Goal: Use online tool/utility

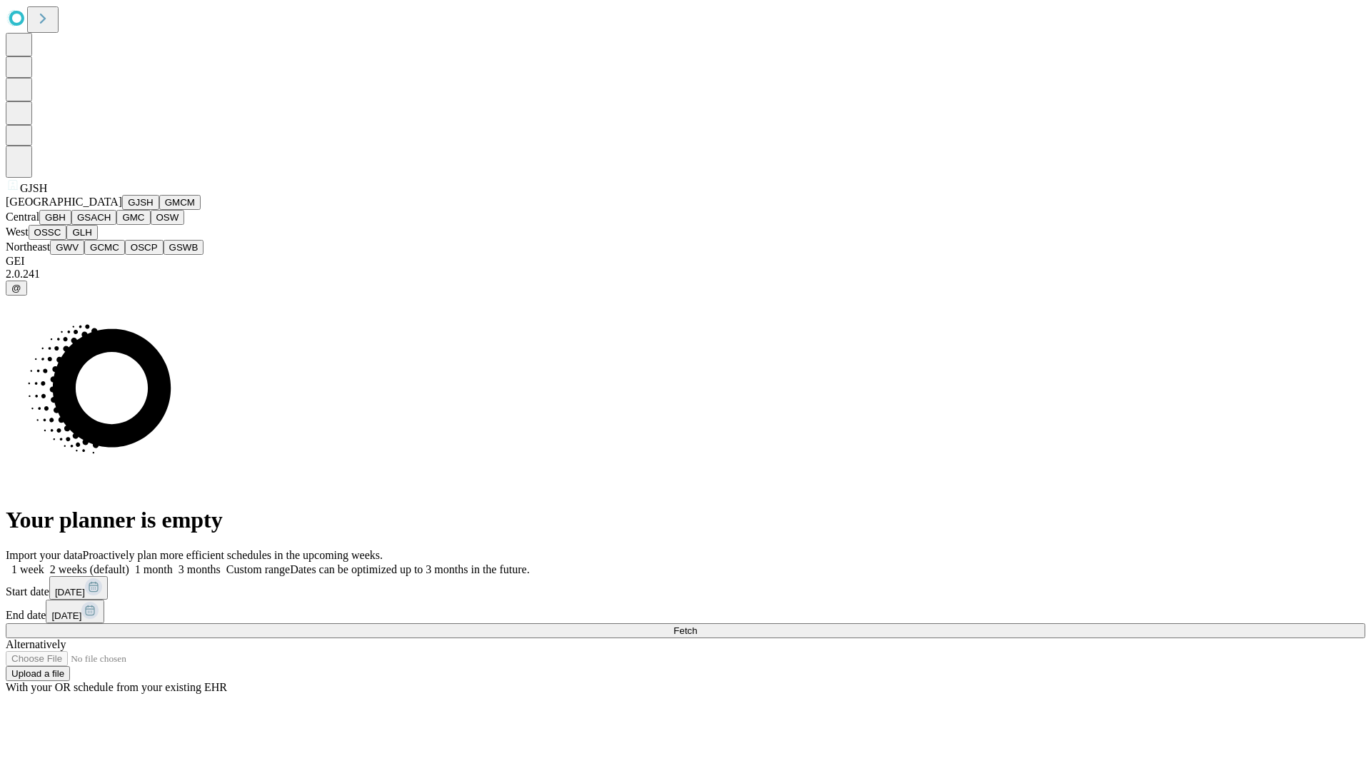
click at [122, 210] on button "GJSH" at bounding box center [140, 202] width 37 height 15
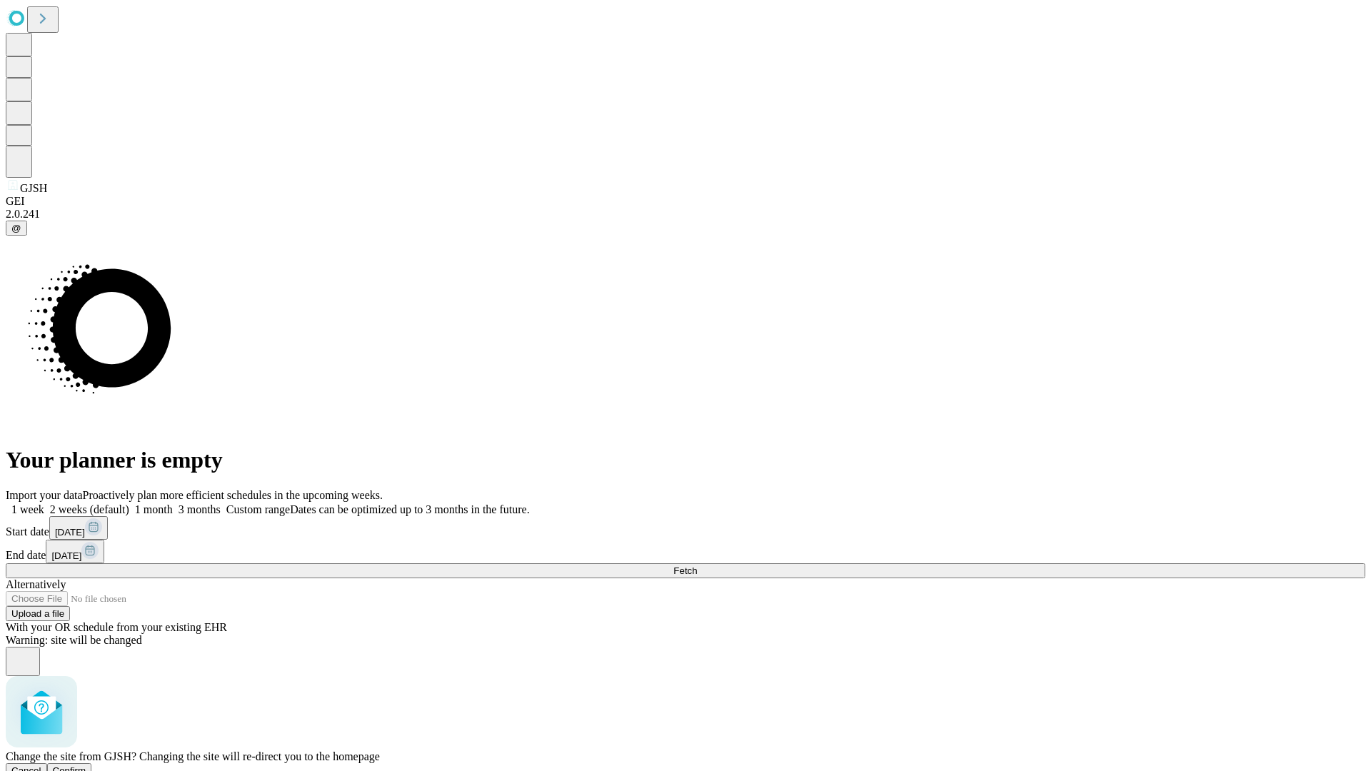
click at [86, 765] on span "Confirm" at bounding box center [70, 770] width 34 height 11
click at [129, 503] on label "2 weeks (default)" at bounding box center [86, 509] width 85 height 12
click at [697, 566] on span "Fetch" at bounding box center [685, 571] width 24 height 11
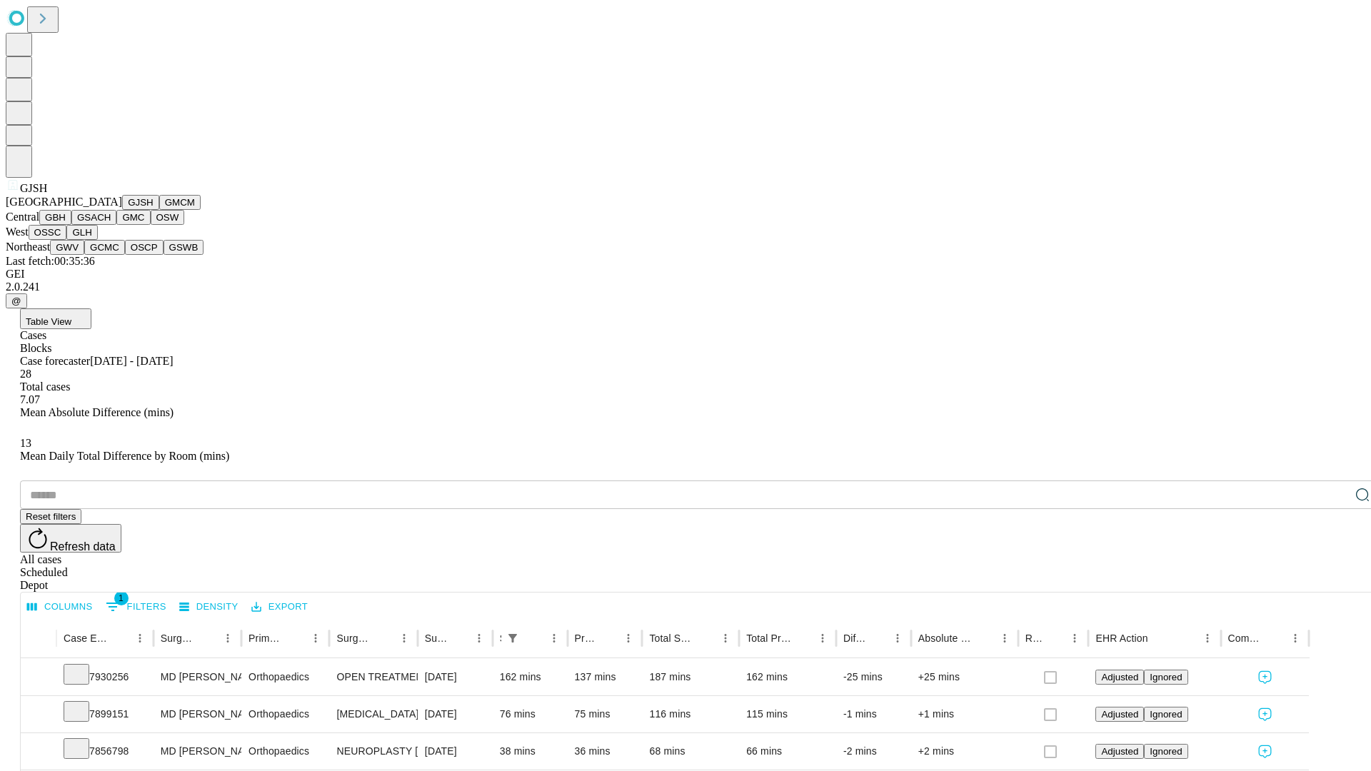
click at [159, 210] on button "GMCM" at bounding box center [179, 202] width 41 height 15
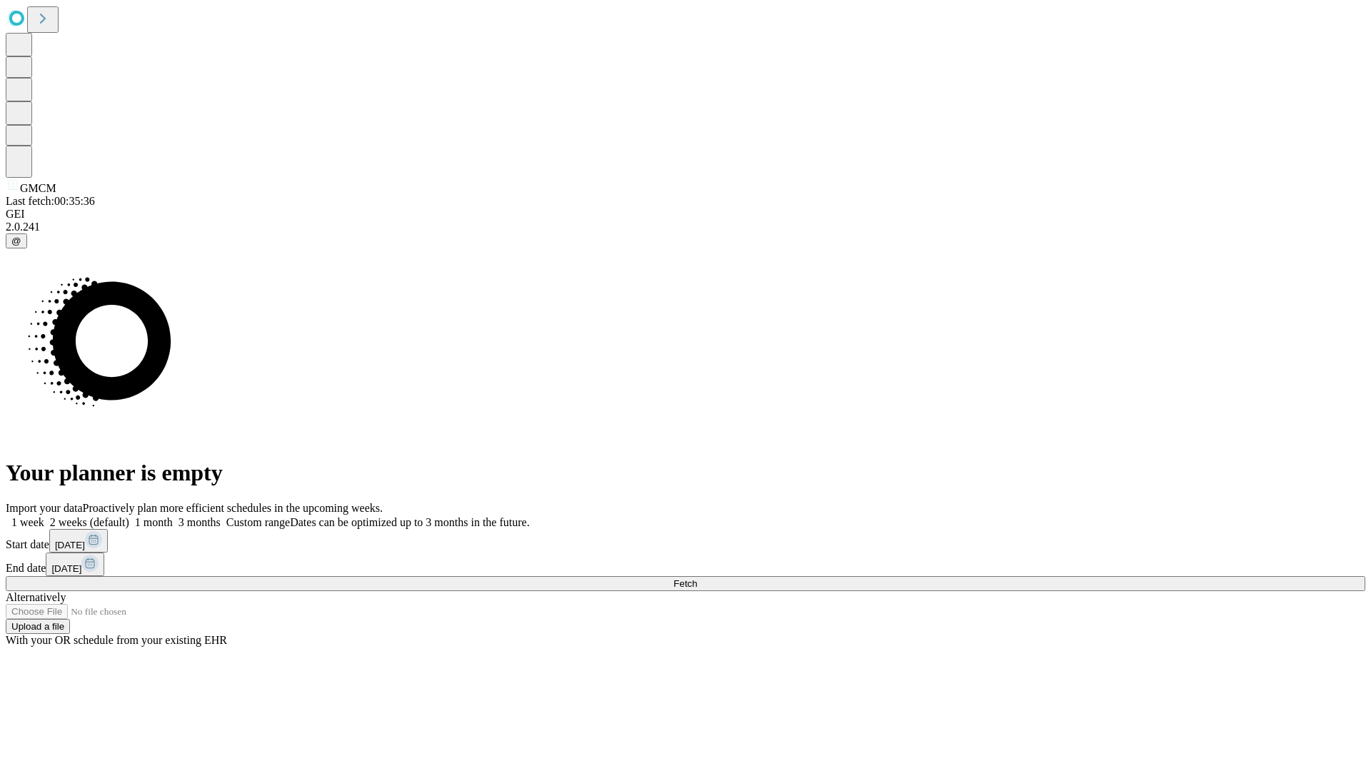
click at [129, 516] on label "2 weeks (default)" at bounding box center [86, 522] width 85 height 12
click at [697, 578] on span "Fetch" at bounding box center [685, 583] width 24 height 11
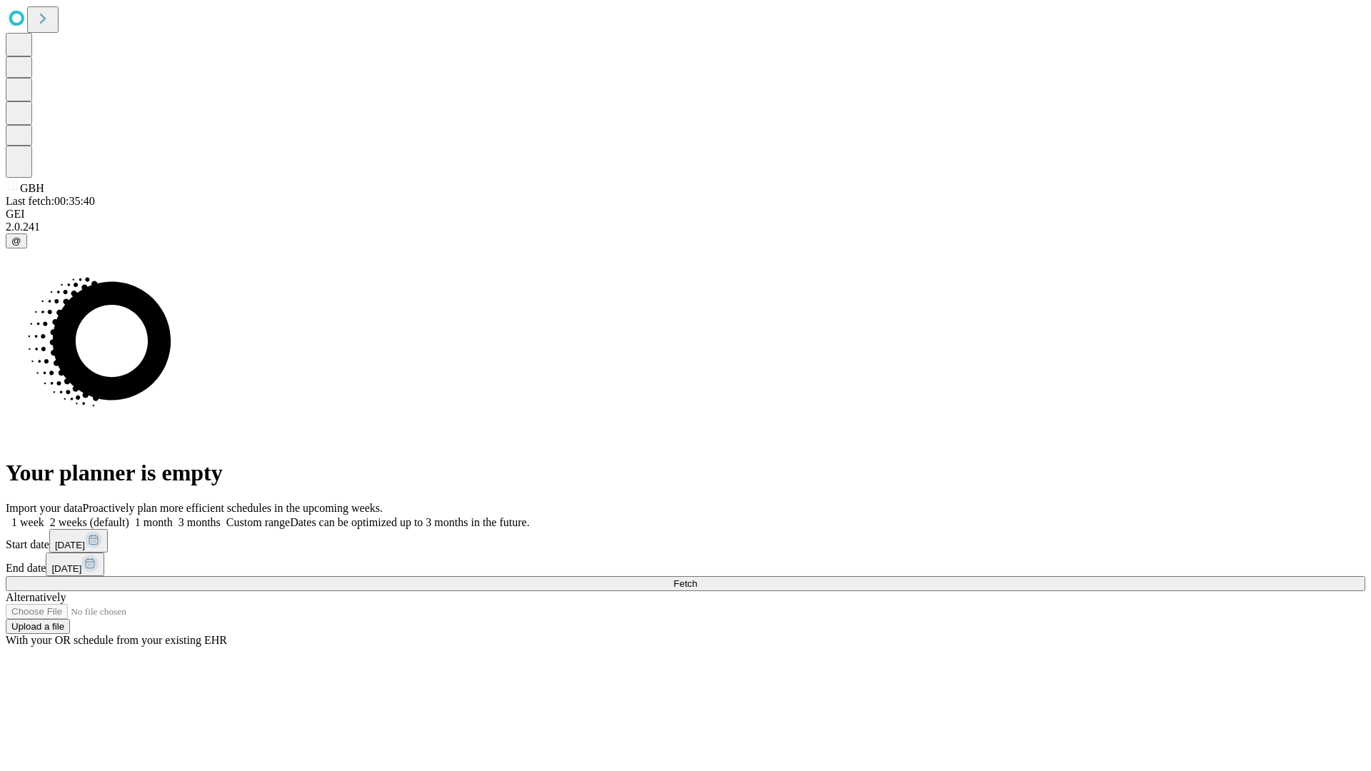
click at [129, 516] on label "2 weeks (default)" at bounding box center [86, 522] width 85 height 12
click at [697, 578] on span "Fetch" at bounding box center [685, 583] width 24 height 11
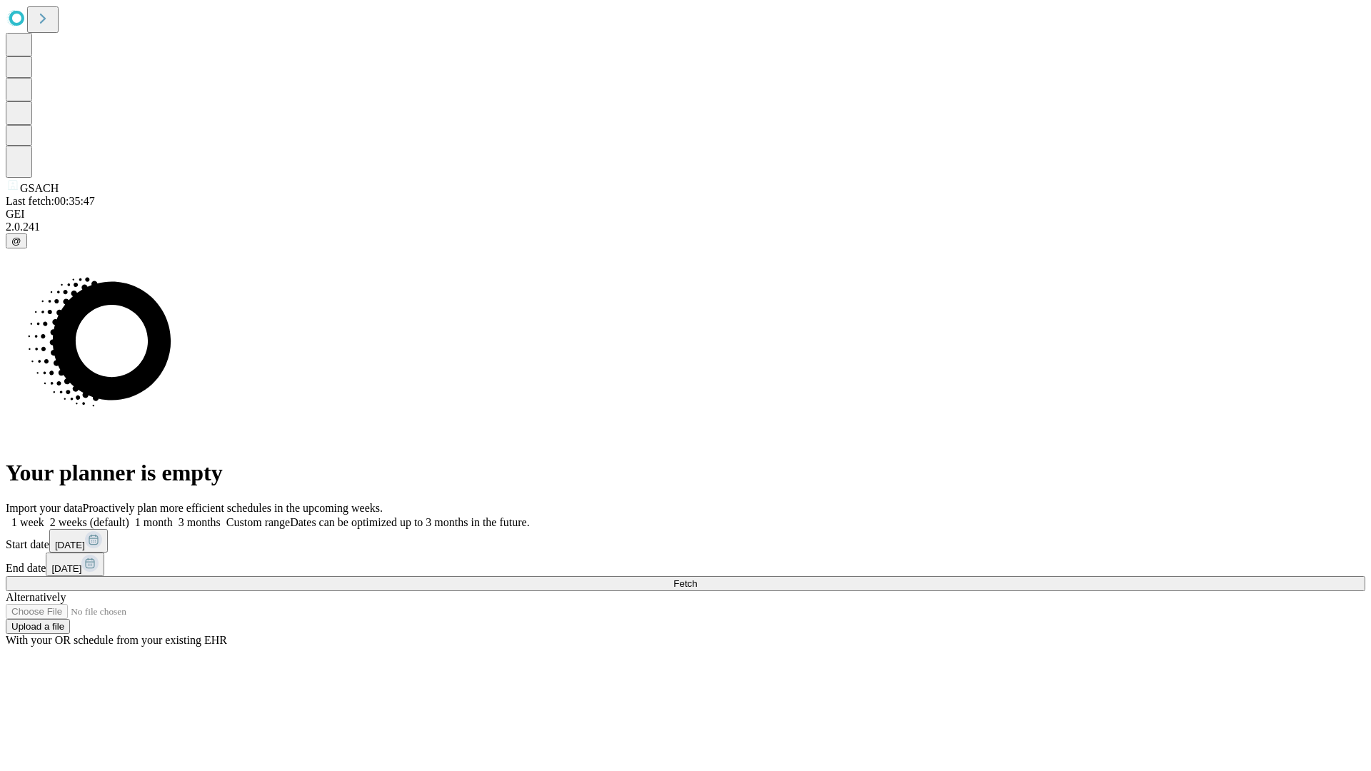
click at [129, 516] on label "2 weeks (default)" at bounding box center [86, 522] width 85 height 12
click at [697, 578] on span "Fetch" at bounding box center [685, 583] width 24 height 11
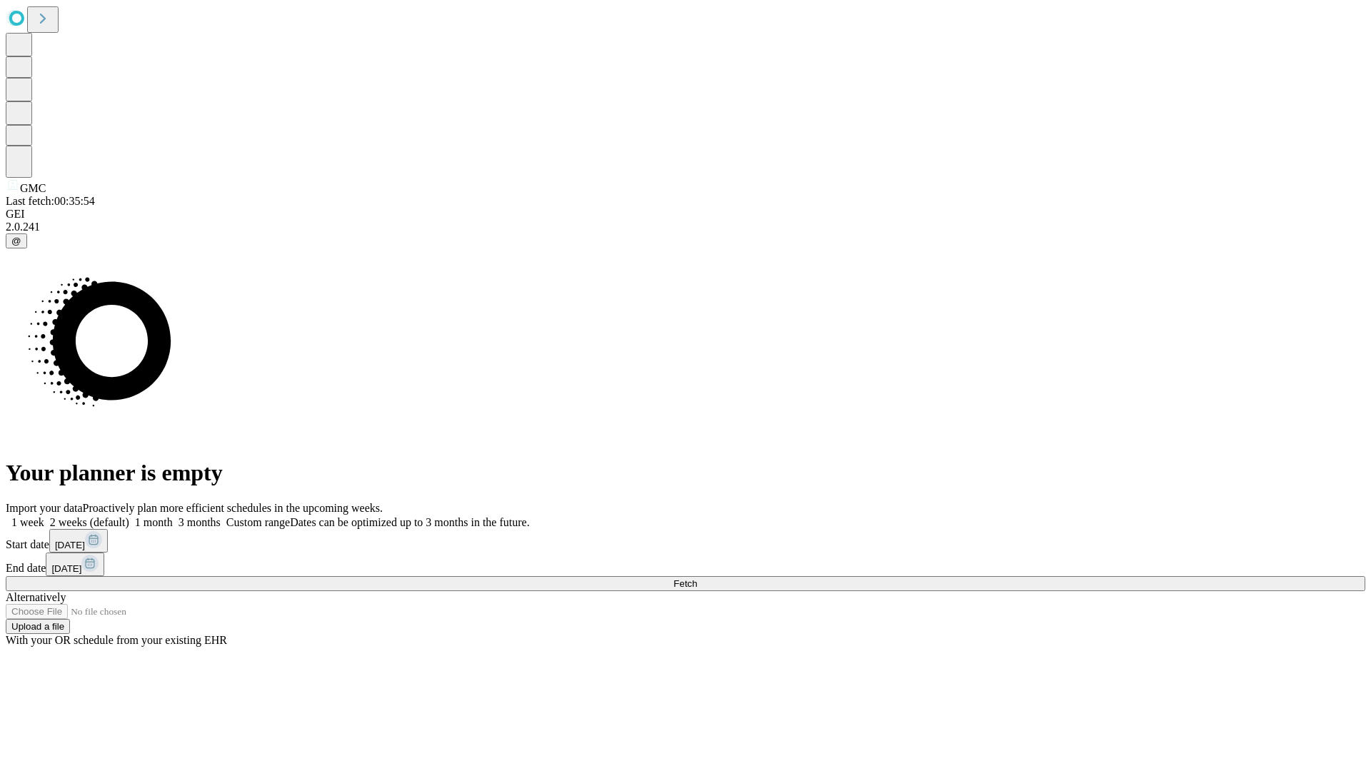
click at [697, 578] on span "Fetch" at bounding box center [685, 583] width 24 height 11
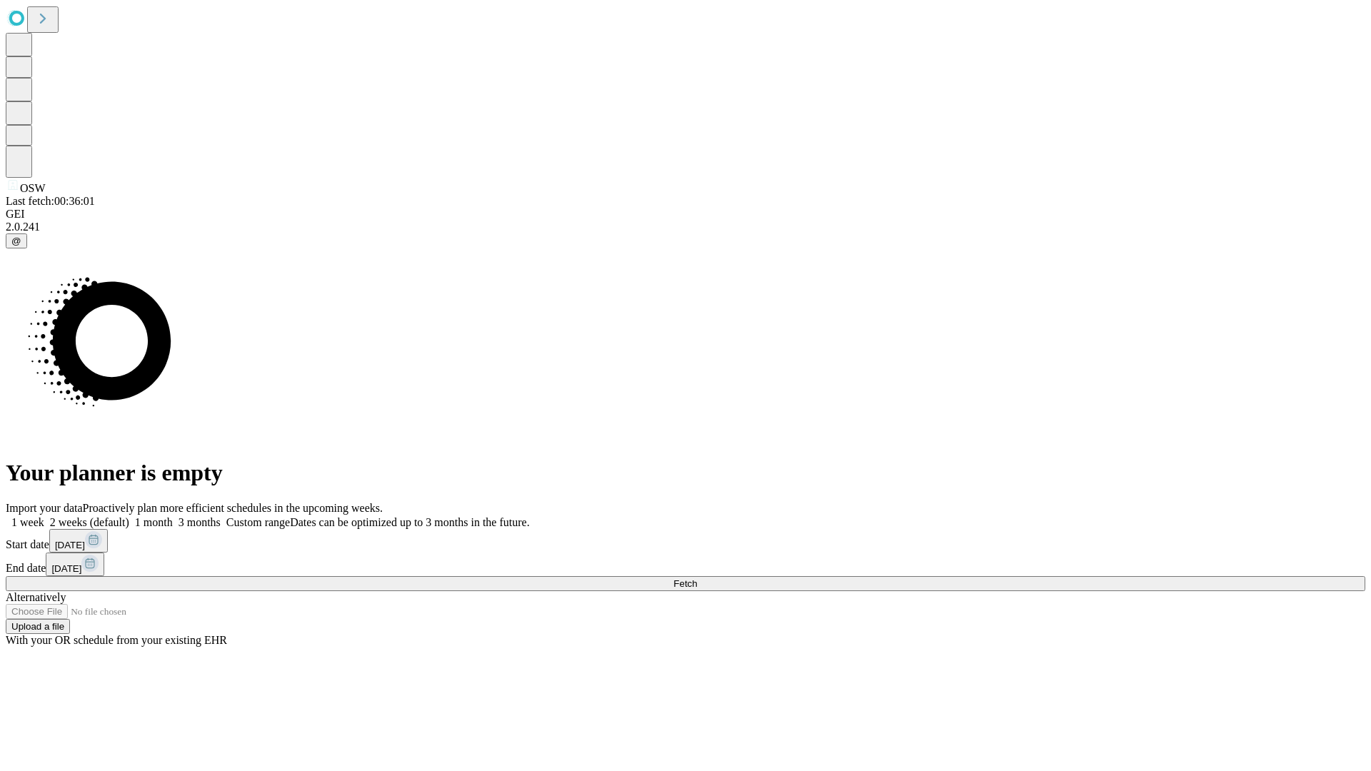
click at [697, 578] on span "Fetch" at bounding box center [685, 583] width 24 height 11
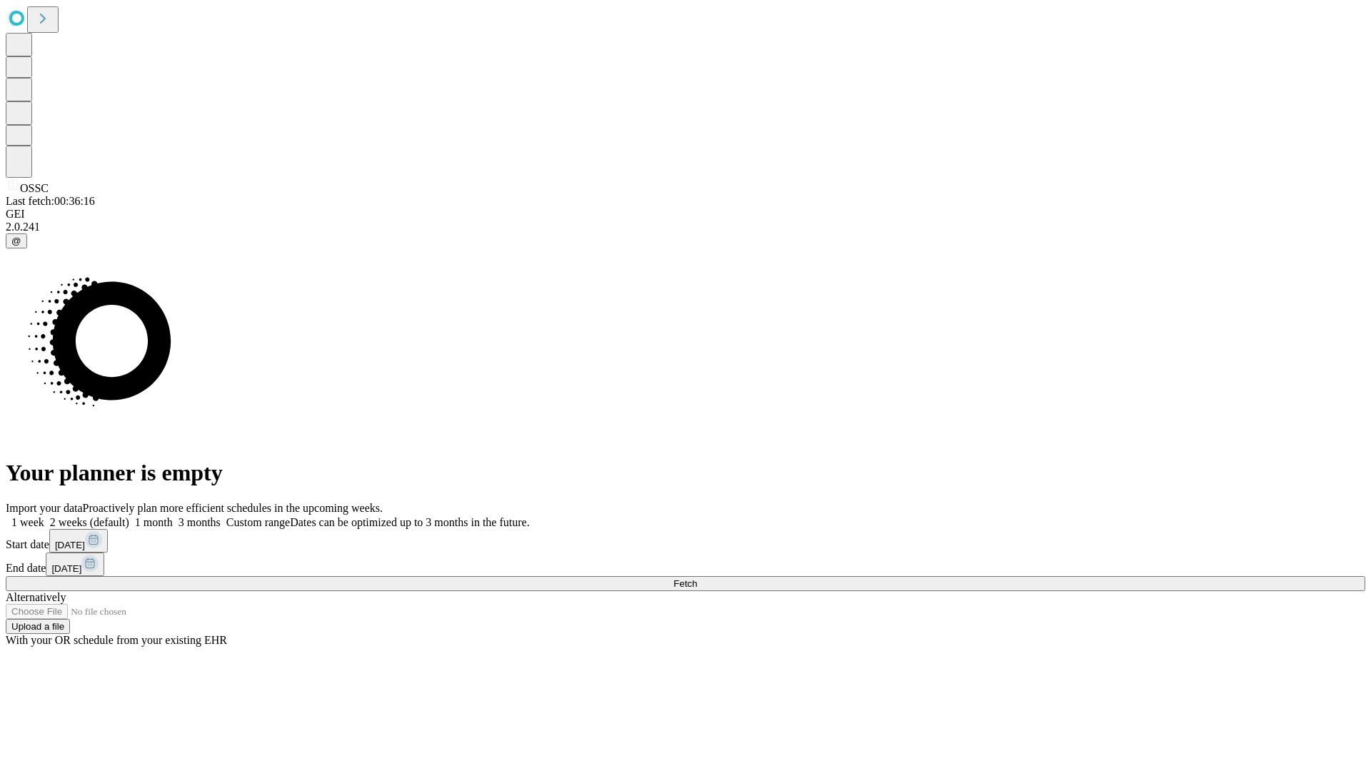
click at [697, 578] on span "Fetch" at bounding box center [685, 583] width 24 height 11
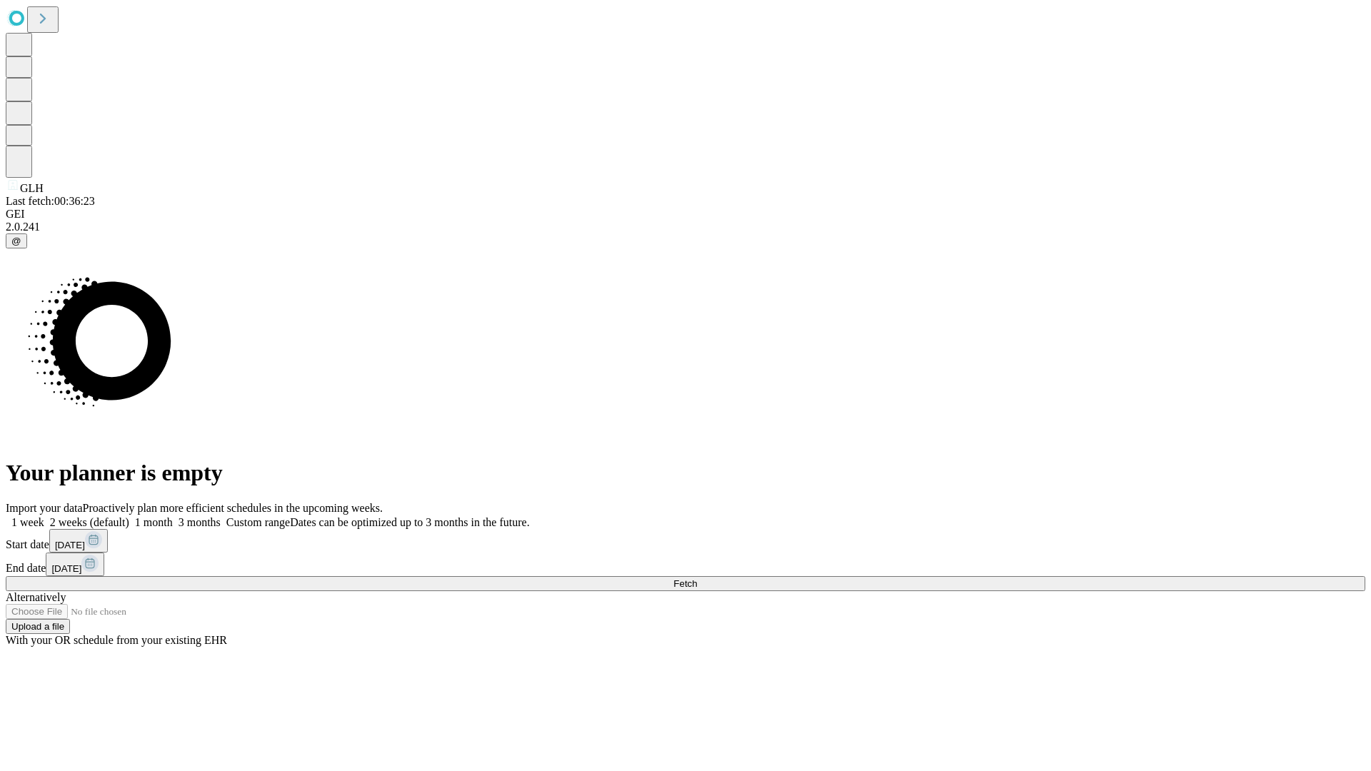
click at [129, 516] on label "2 weeks (default)" at bounding box center [86, 522] width 85 height 12
click at [697, 578] on span "Fetch" at bounding box center [685, 583] width 24 height 11
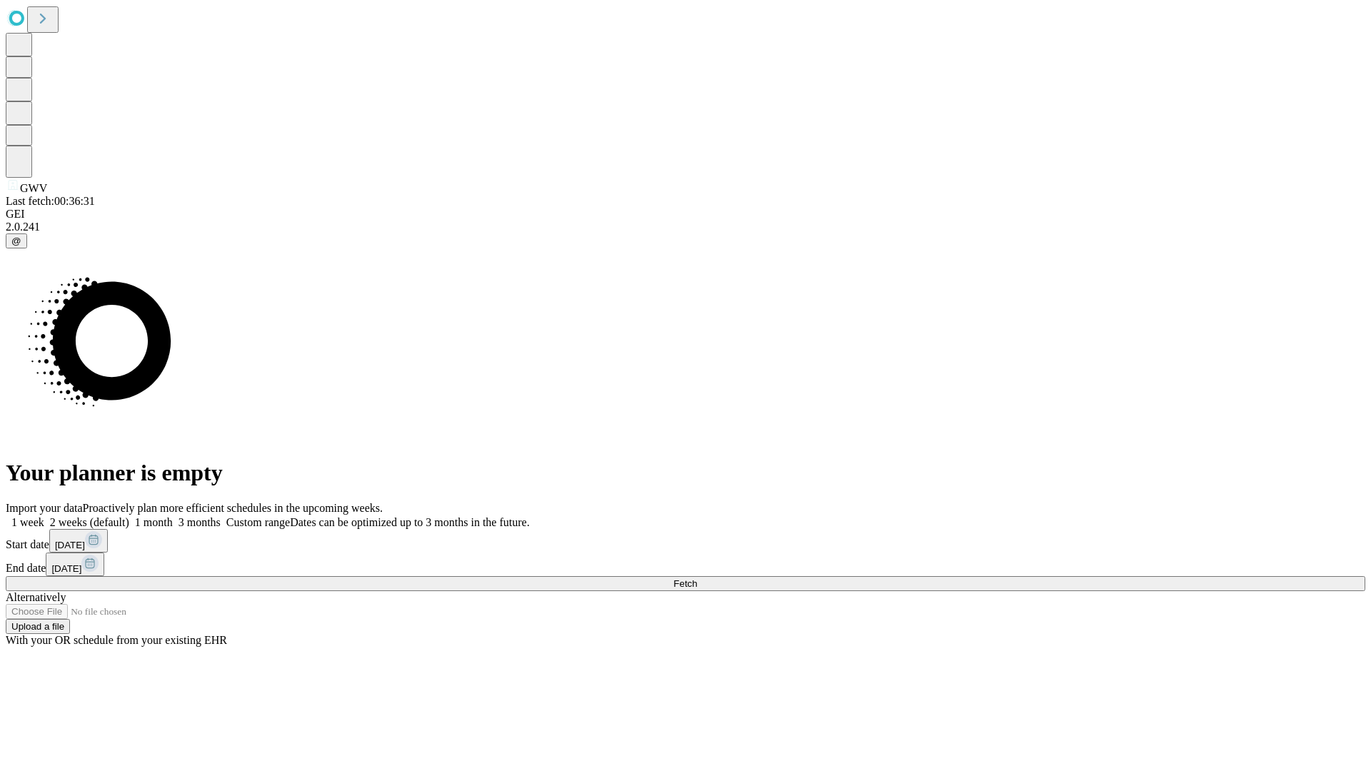
click at [129, 516] on label "2 weeks (default)" at bounding box center [86, 522] width 85 height 12
click at [697, 578] on span "Fetch" at bounding box center [685, 583] width 24 height 11
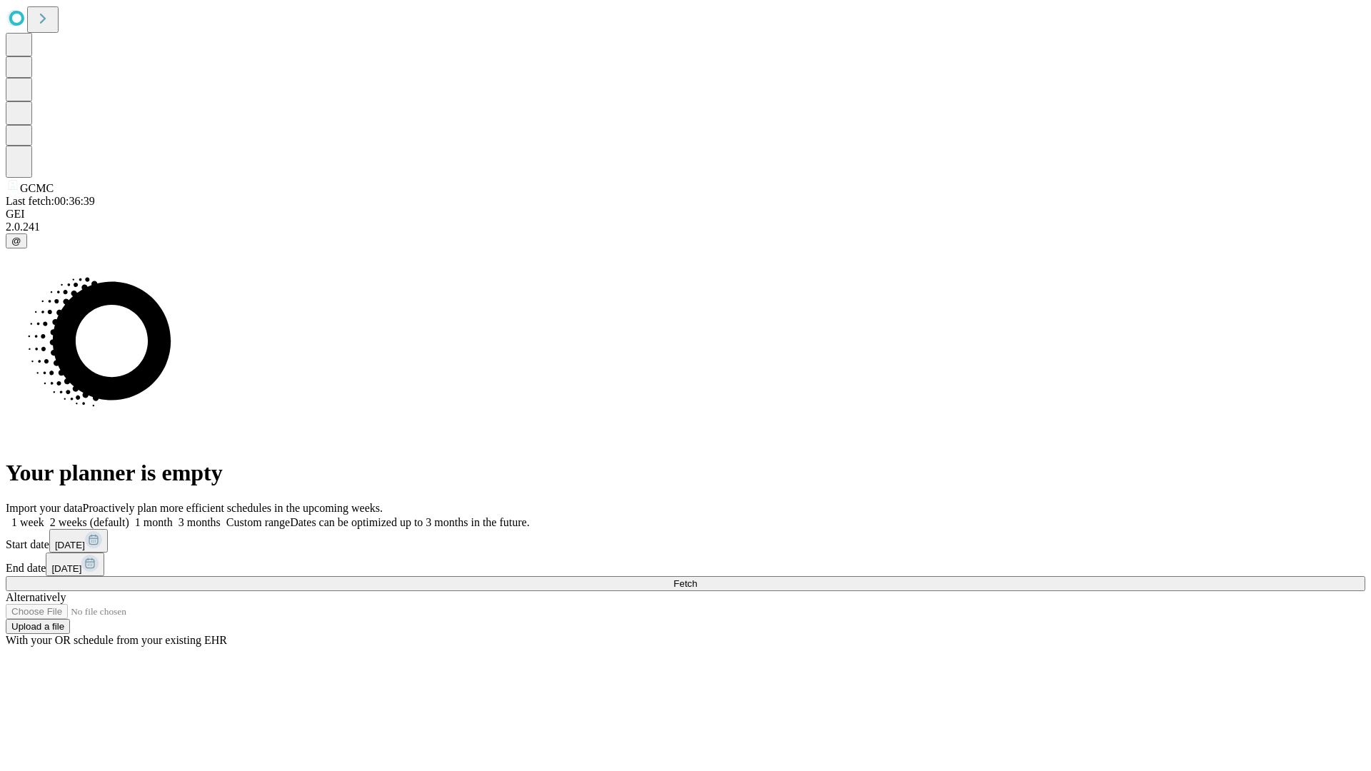
click at [697, 578] on span "Fetch" at bounding box center [685, 583] width 24 height 11
click at [129, 516] on label "2 weeks (default)" at bounding box center [86, 522] width 85 height 12
click at [697, 578] on span "Fetch" at bounding box center [685, 583] width 24 height 11
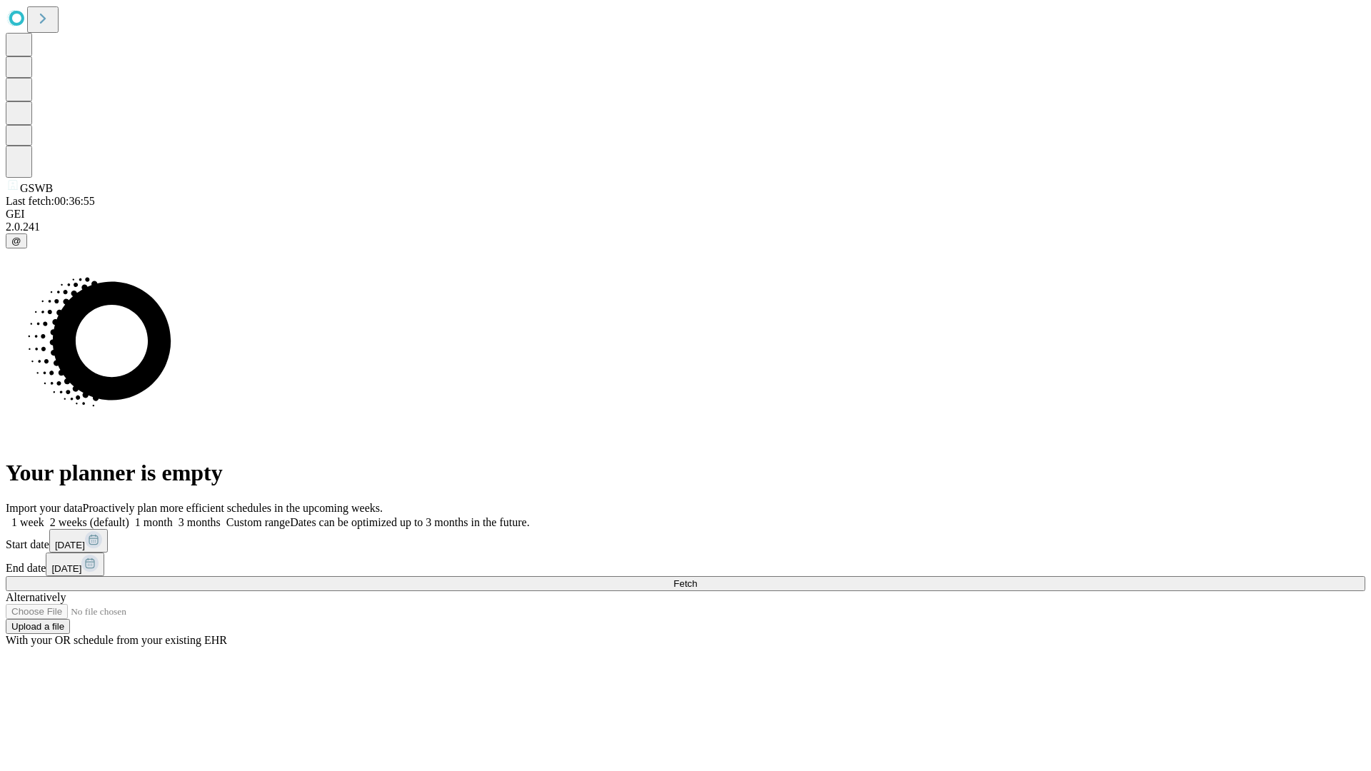
click at [129, 516] on label "2 weeks (default)" at bounding box center [86, 522] width 85 height 12
click at [697, 578] on span "Fetch" at bounding box center [685, 583] width 24 height 11
